Goal: Information Seeking & Learning: Learn about a topic

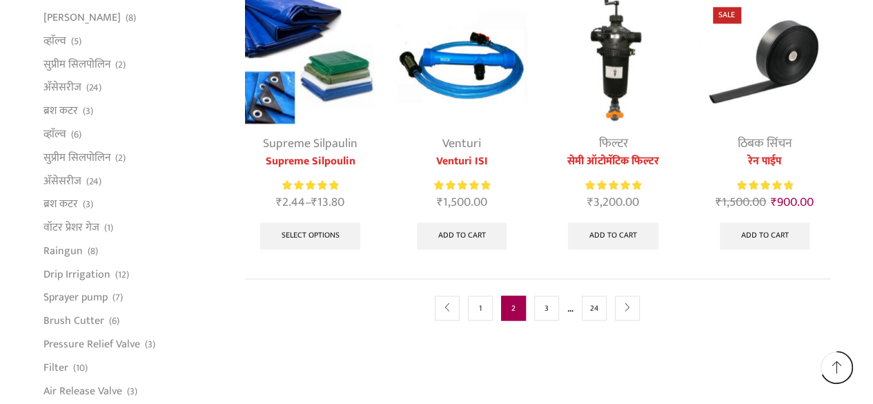
scroll to position [833, 0]
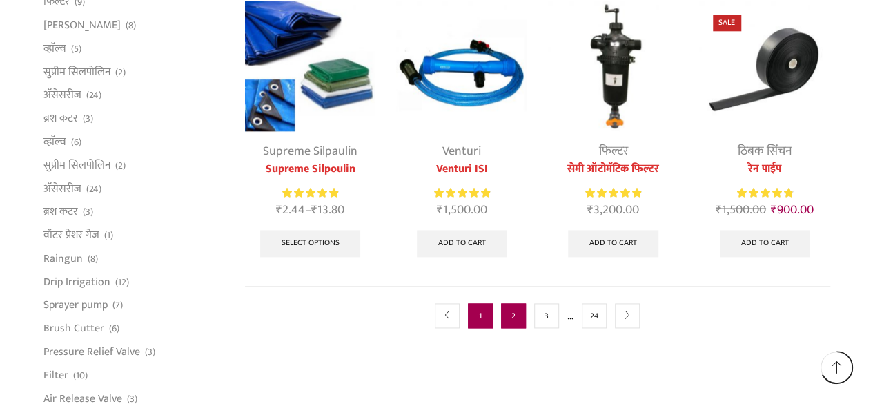
click at [482, 307] on link "1" at bounding box center [480, 315] width 25 height 25
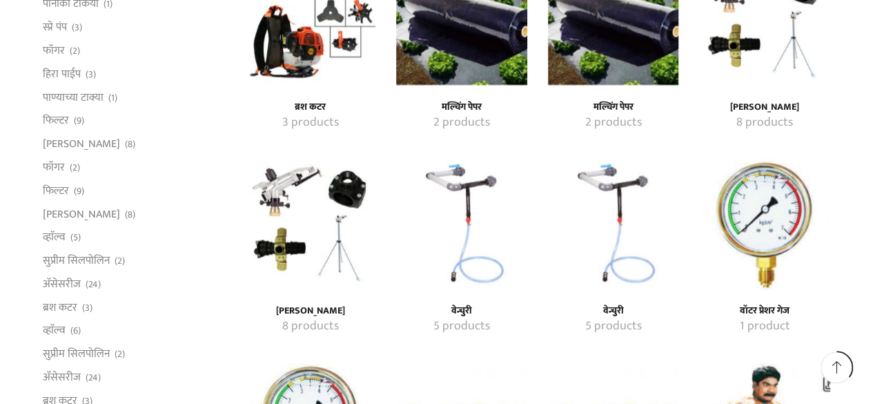
scroll to position [1252, 0]
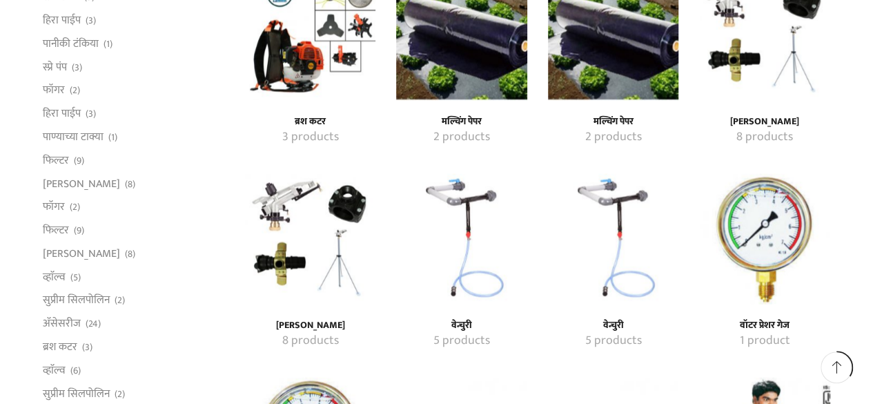
click at [457, 192] on img "Visit product category वेन्चुरी" at bounding box center [461, 238] width 131 height 131
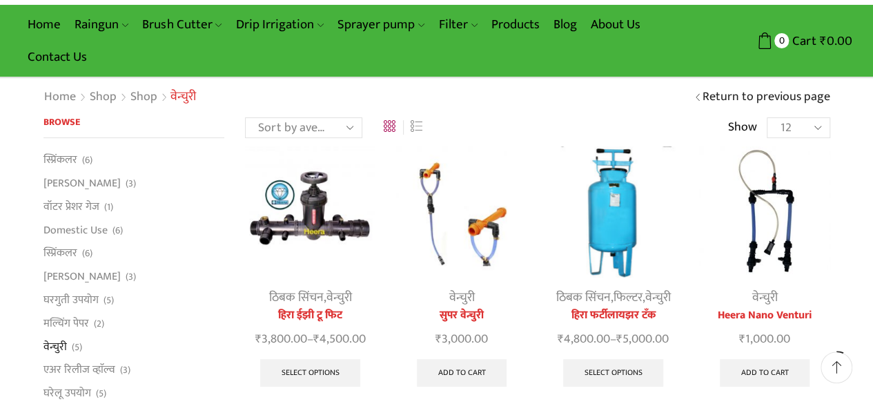
scroll to position [85, 0]
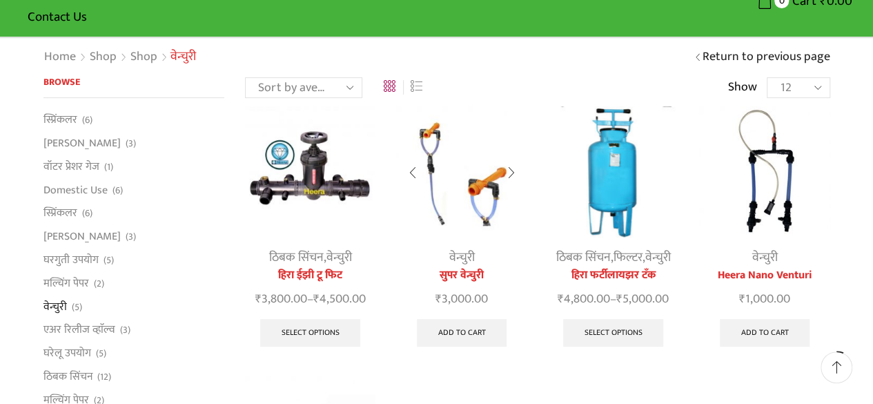
click at [477, 181] on img at bounding box center [461, 171] width 131 height 131
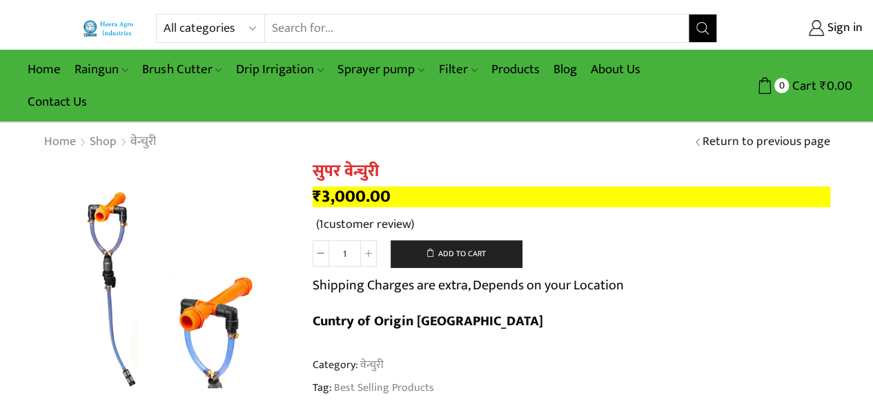
drag, startPoint x: 870, startPoint y: 58, endPoint x: 864, endPoint y: 80, distance: 22.8
click at [864, 80] on div "Home Raingun Heera Rain Gun (1.25″) Raingun (1.50″) Heera Rain Gun Complete Set…" at bounding box center [436, 86] width 873 height 73
